Goal: Task Accomplishment & Management: Use online tool/utility

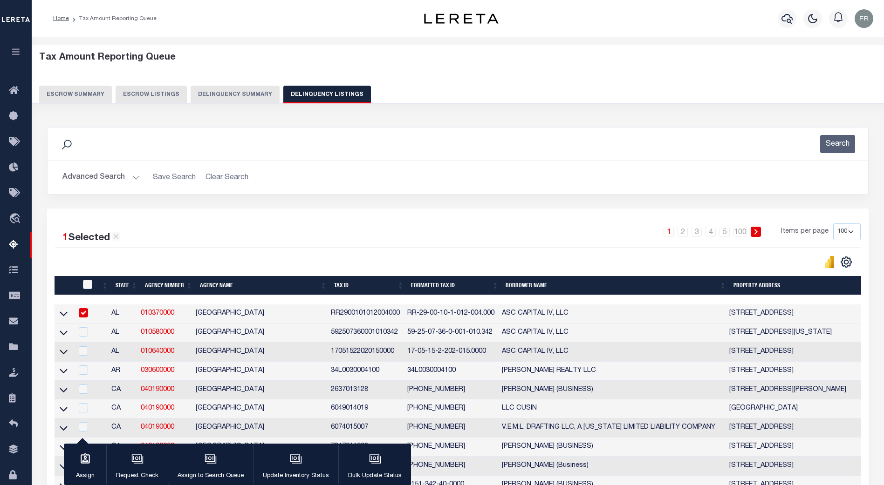
select select "100"
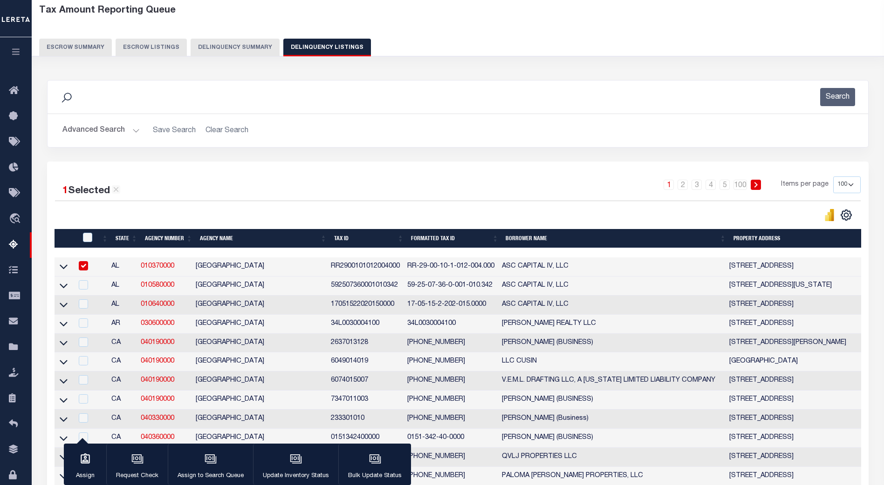
scroll to position [47, 0]
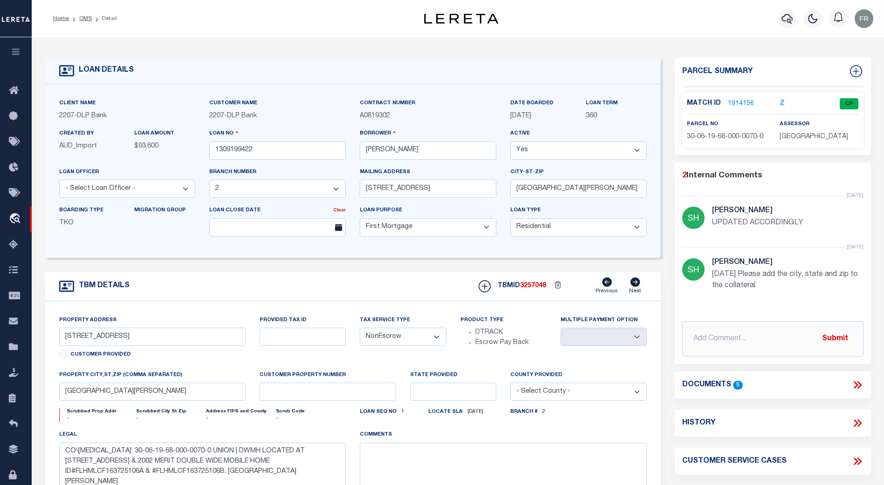
select select "16877"
select select "10"
select select "NonEscrow"
